Goal: Register for event/course

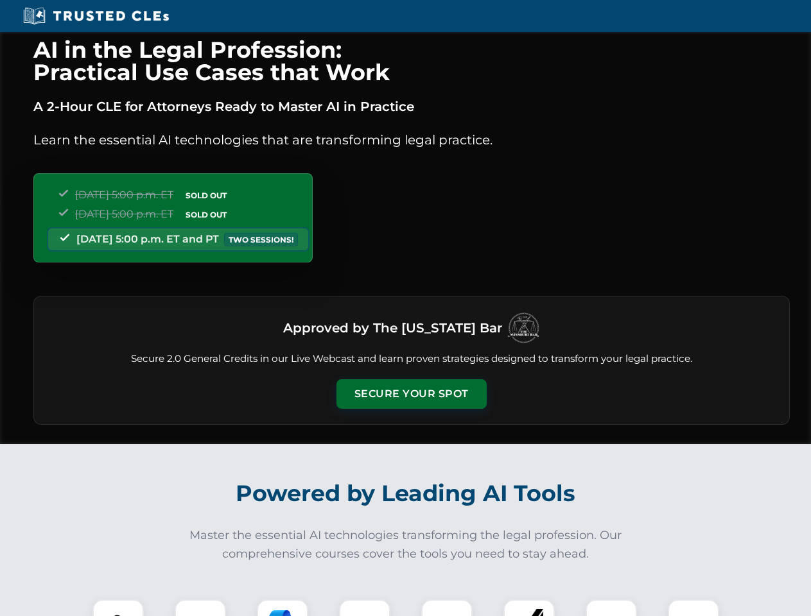
click at [411, 394] on button "Secure Your Spot" at bounding box center [411, 394] width 150 height 30
click at [118, 608] on img at bounding box center [118, 625] width 37 height 37
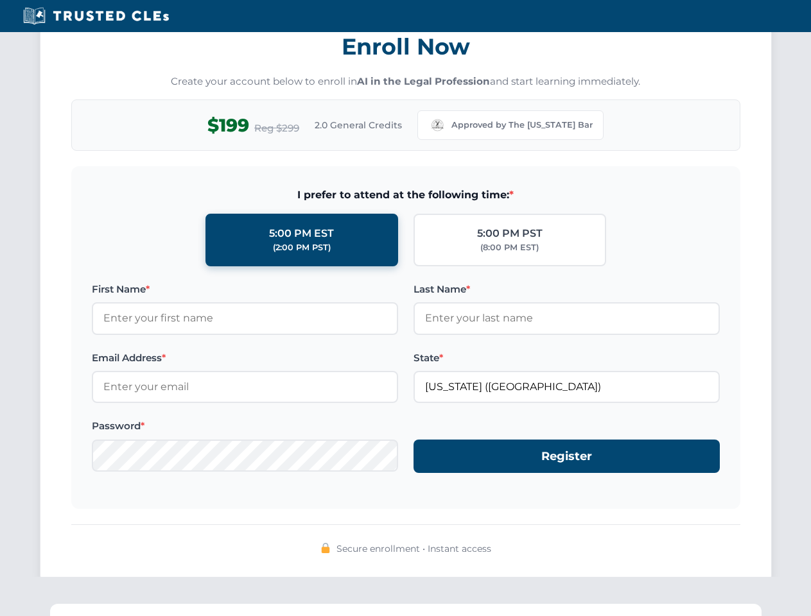
scroll to position [1260, 0]
